Goal: Task Accomplishment & Management: Use online tool/utility

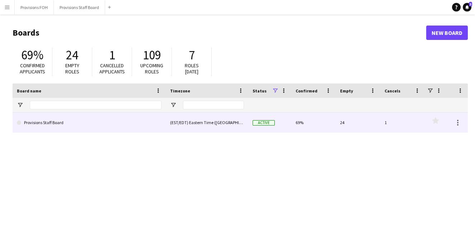
click at [45, 122] on link "Provisions Staff Board" at bounding box center [89, 122] width 145 height 20
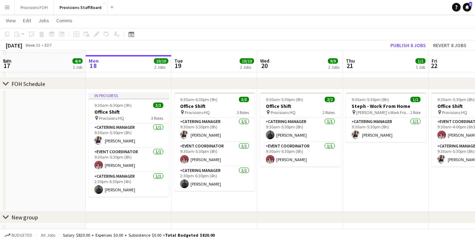
scroll to position [277, 0]
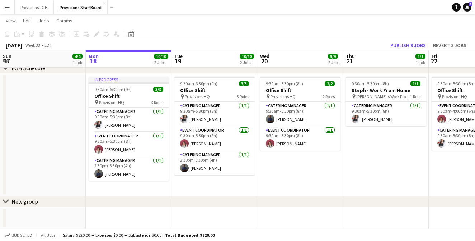
click at [300, 113] on app-card-role "Catering Manager [DATE] 9:30am-5:30pm (8h) [PERSON_NAME]" at bounding box center [300, 114] width 80 height 24
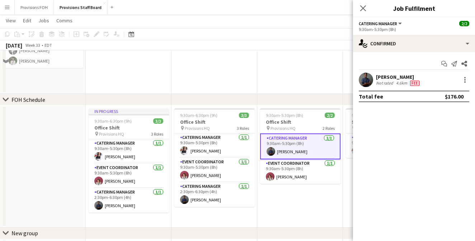
scroll to position [225, 0]
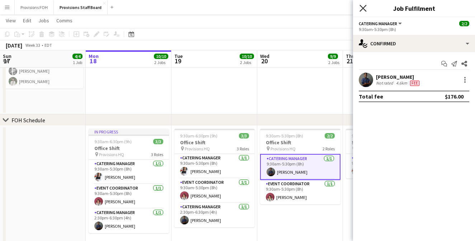
click at [361, 8] on icon "Close pop-in" at bounding box center [363, 8] width 7 height 7
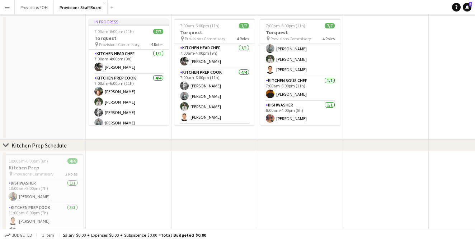
scroll to position [0, 0]
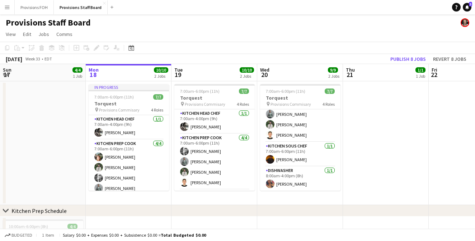
click at [279, 38] on app-page-menu "View Day view expanded Day view collapsed Month view Date picker Jump to [DATE]…" at bounding box center [237, 35] width 475 height 14
click at [299, 31] on app-page-menu "View Day view expanded Day view collapsed Month view Date picker Jump to [DATE]…" at bounding box center [237, 35] width 475 height 14
